Goal: Transaction & Acquisition: Purchase product/service

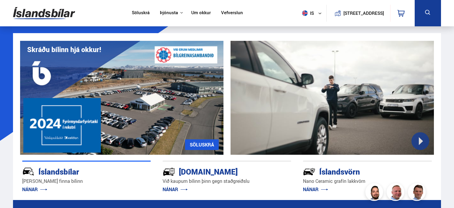
click at [193, 13] on link "Um okkur" at bounding box center [200, 13] width 19 height 6
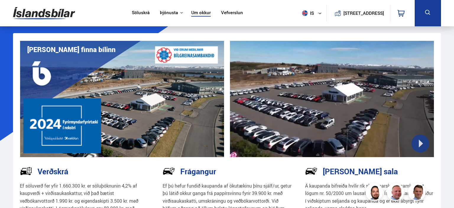
click at [139, 12] on link "Söluskrá" at bounding box center [141, 13] width 18 height 6
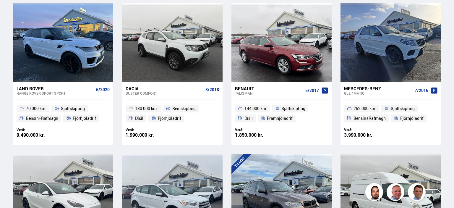
scroll to position [450, 0]
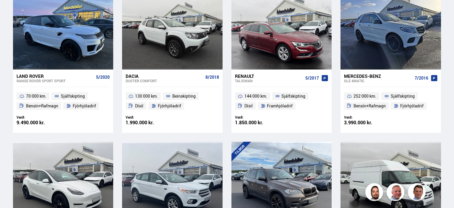
click at [119, 114] on div "Land Rover Discovery Sport SPORT 3/2019 104 000 km. Sjálfskipting Dísil Fjórhjó…" at bounding box center [227, 136] width 428 height 895
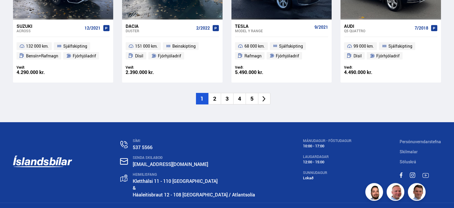
scroll to position [969, 0]
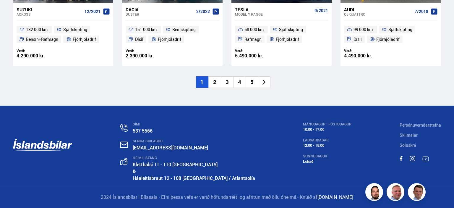
click at [213, 79] on li "2" at bounding box center [214, 82] width 12 height 12
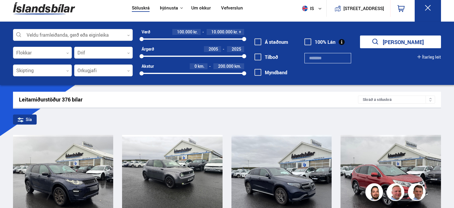
scroll to position [1, 0]
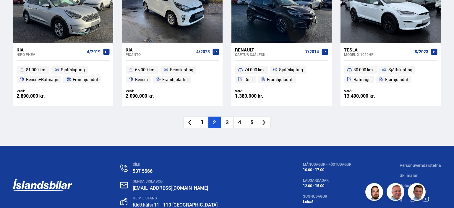
scroll to position [969, 0]
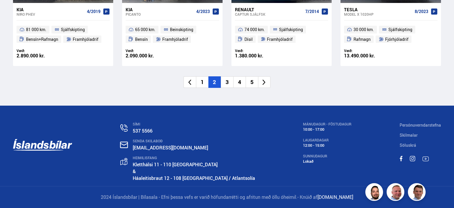
click at [227, 87] on li "3" at bounding box center [227, 82] width 12 height 12
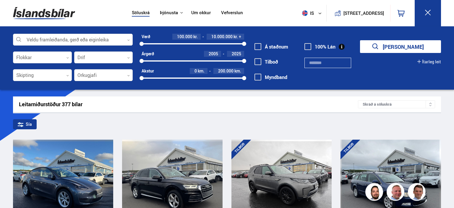
scroll to position [0, 0]
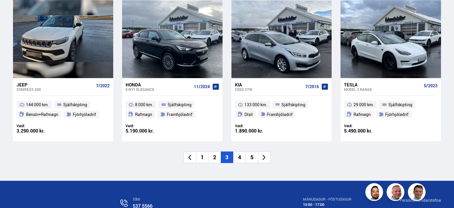
scroll to position [894, 0]
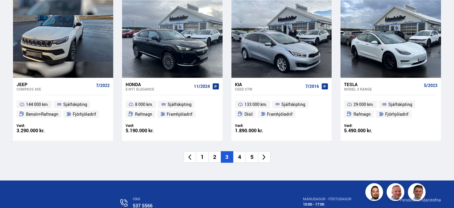
click at [241, 157] on li "4" at bounding box center [239, 157] width 12 height 12
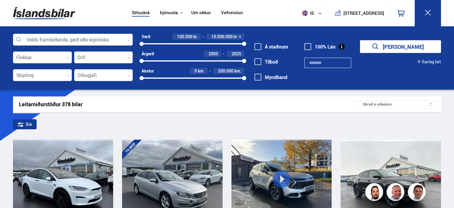
scroll to position [0, 0]
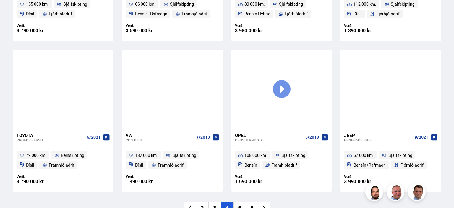
scroll to position [882, 0]
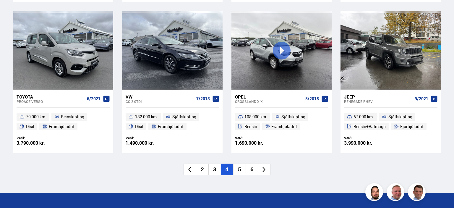
click at [242, 170] on li "5" at bounding box center [239, 169] width 12 height 12
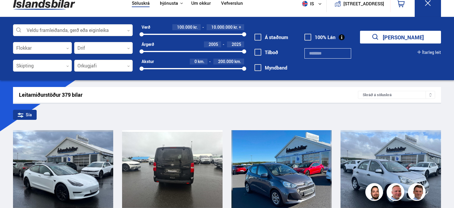
scroll to position [2, 0]
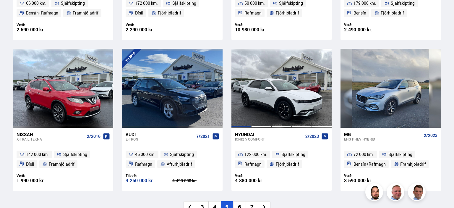
click at [247, 113] on div at bounding box center [241, 88] width 20 height 79
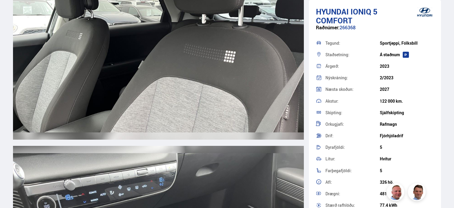
scroll to position [3659, 0]
